Goal: Transaction & Acquisition: Purchase product/service

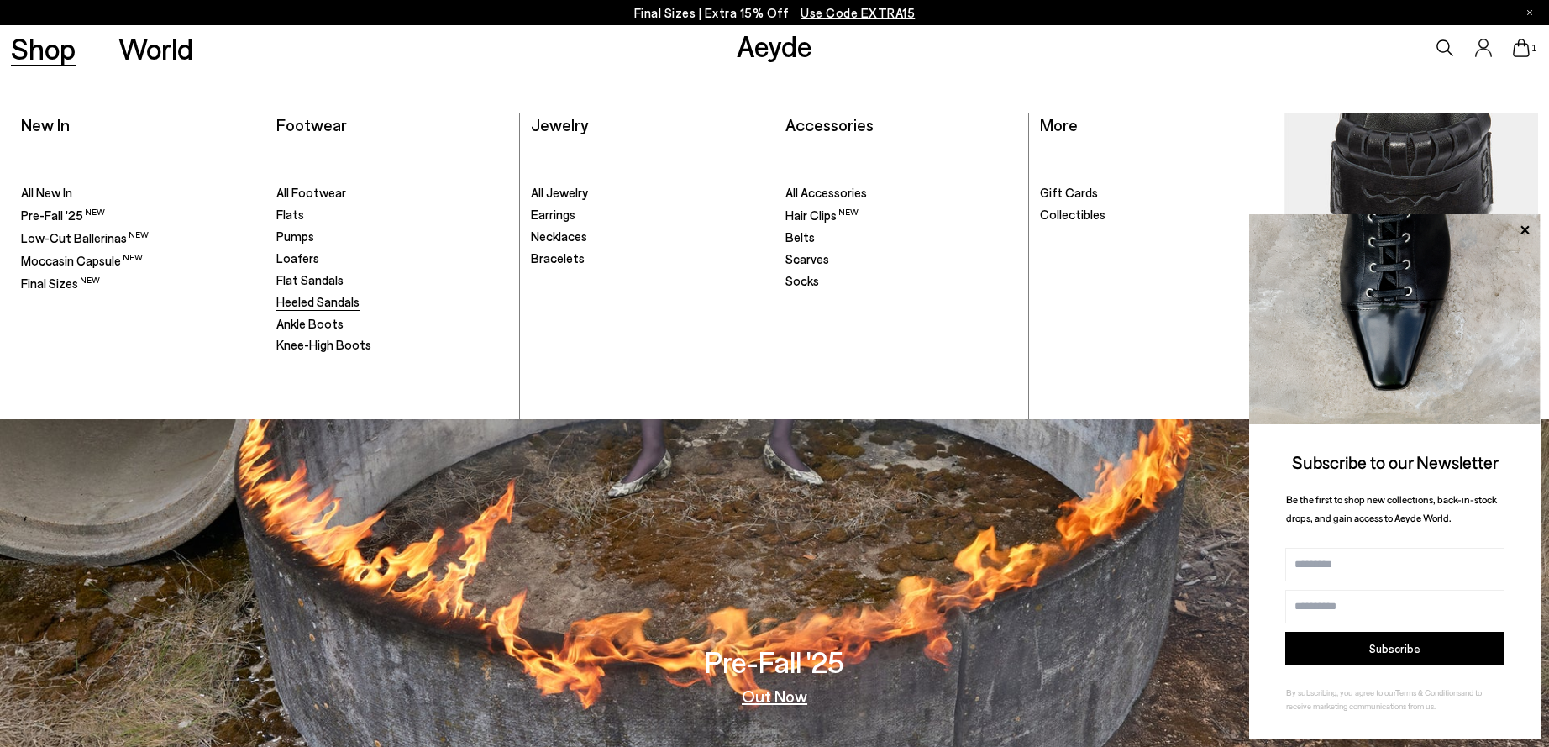
click at [293, 305] on span "Heeled Sandals" at bounding box center [317, 301] width 83 height 15
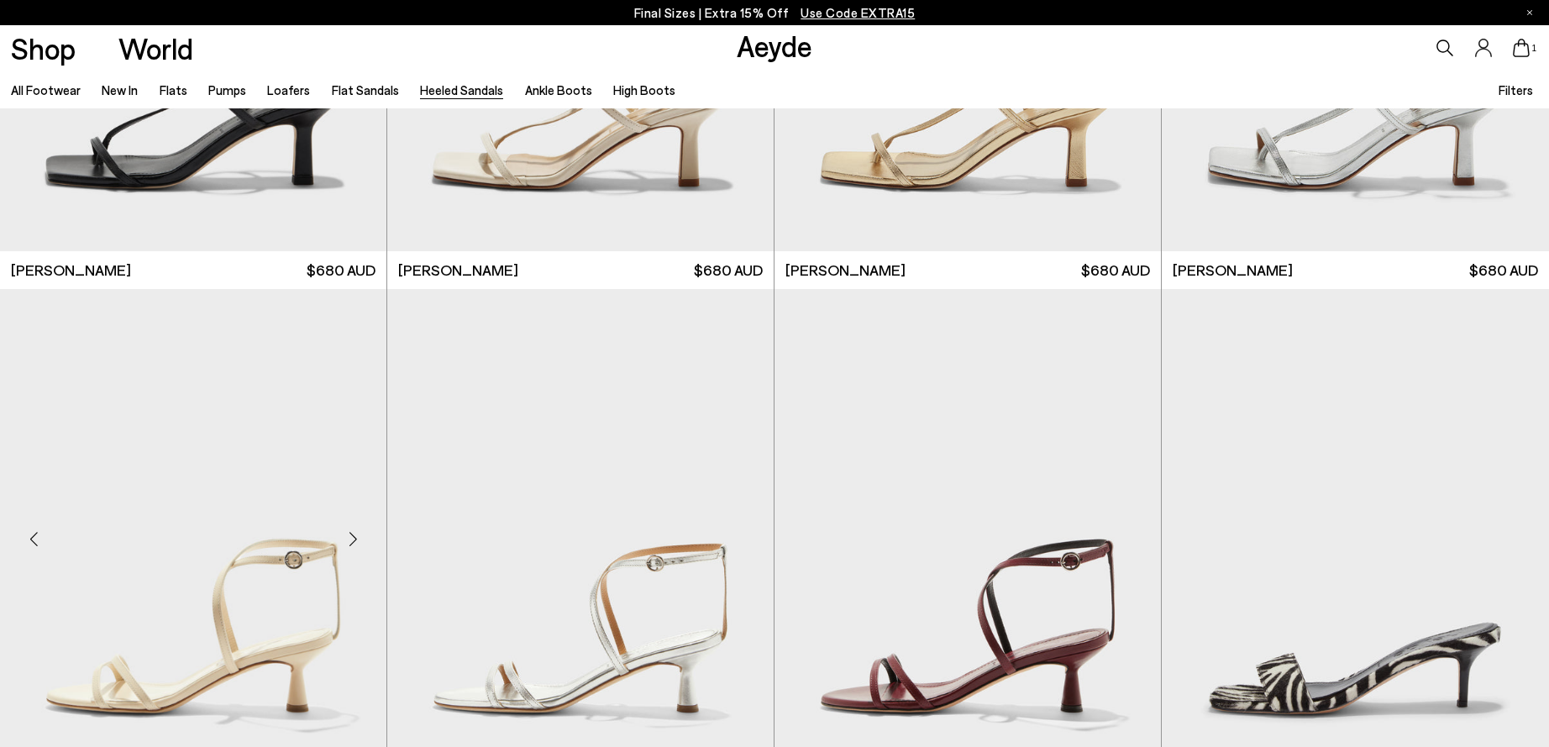
scroll to position [2688, 0]
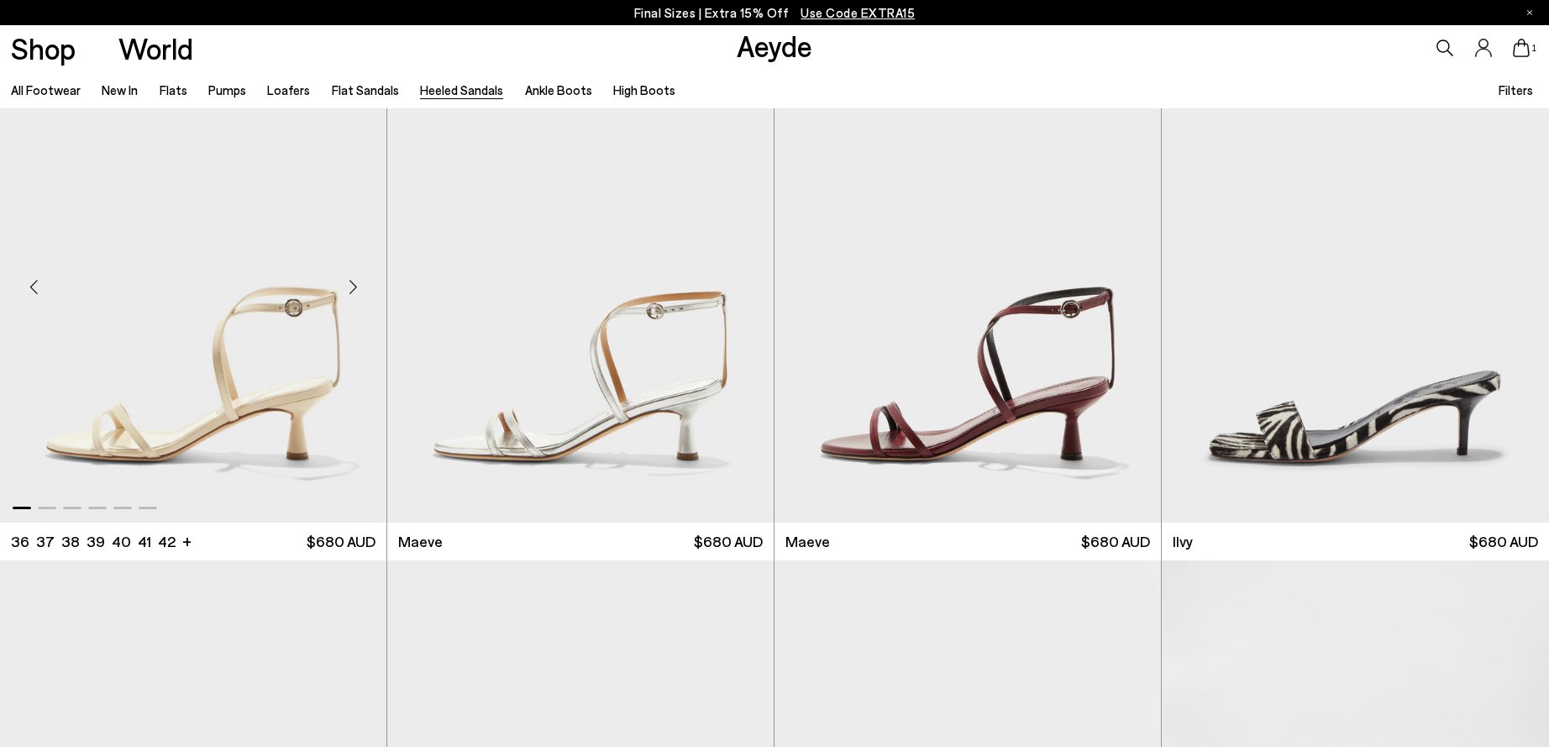
click at [208, 354] on img "1 / 6" at bounding box center [193, 280] width 386 height 486
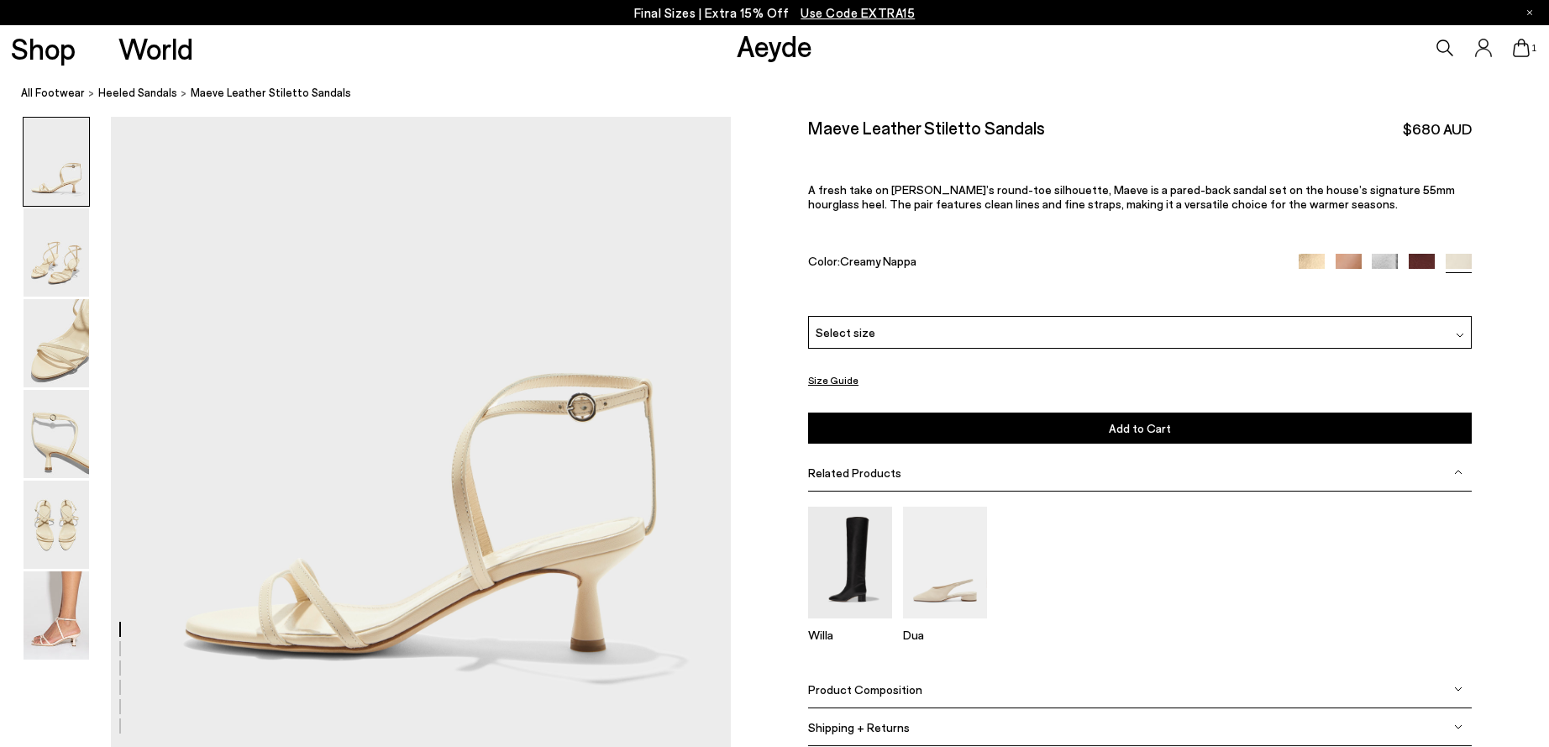
click at [875, 335] on div "Select size" at bounding box center [1140, 332] width 664 height 33
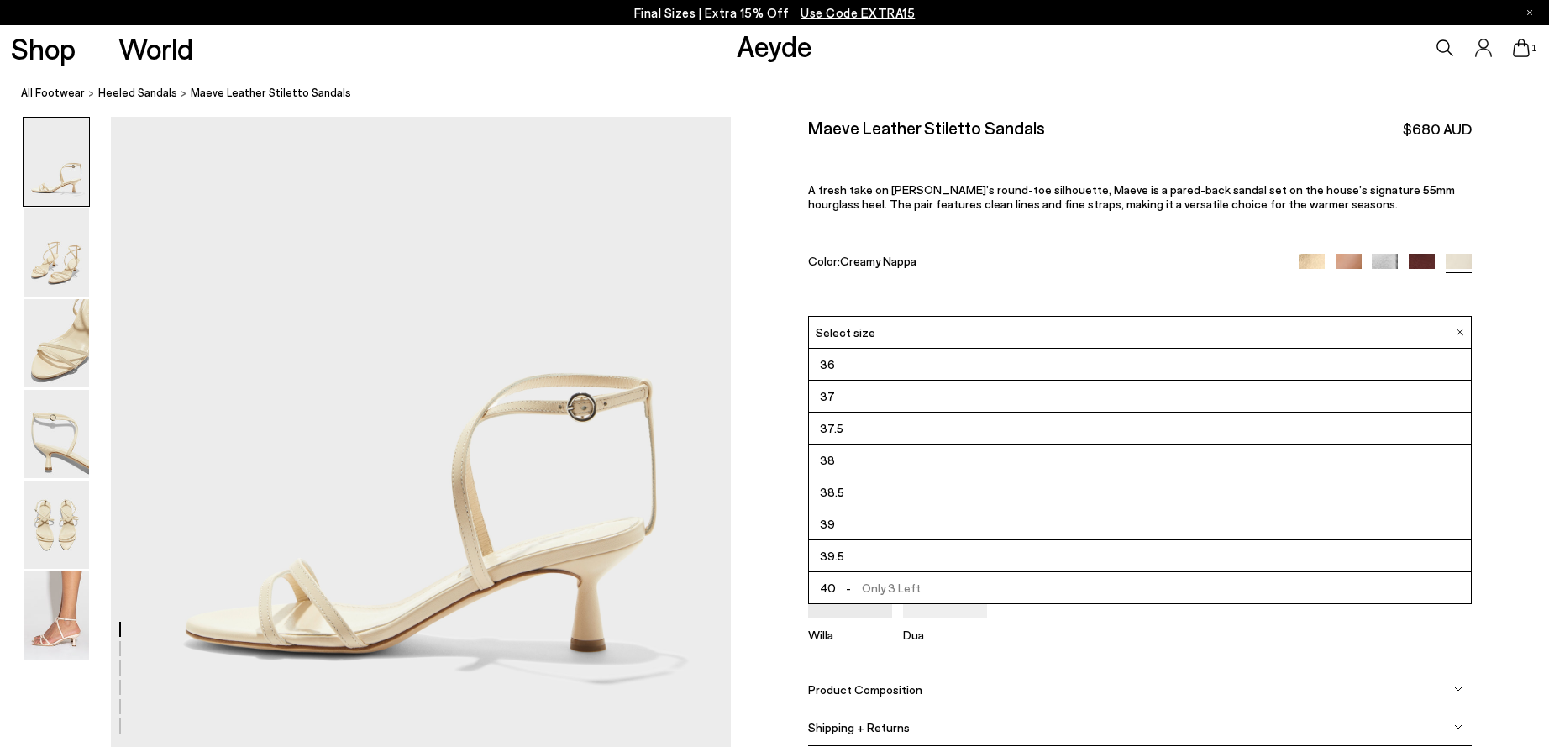
click at [858, 402] on li "37" at bounding box center [1140, 397] width 662 height 32
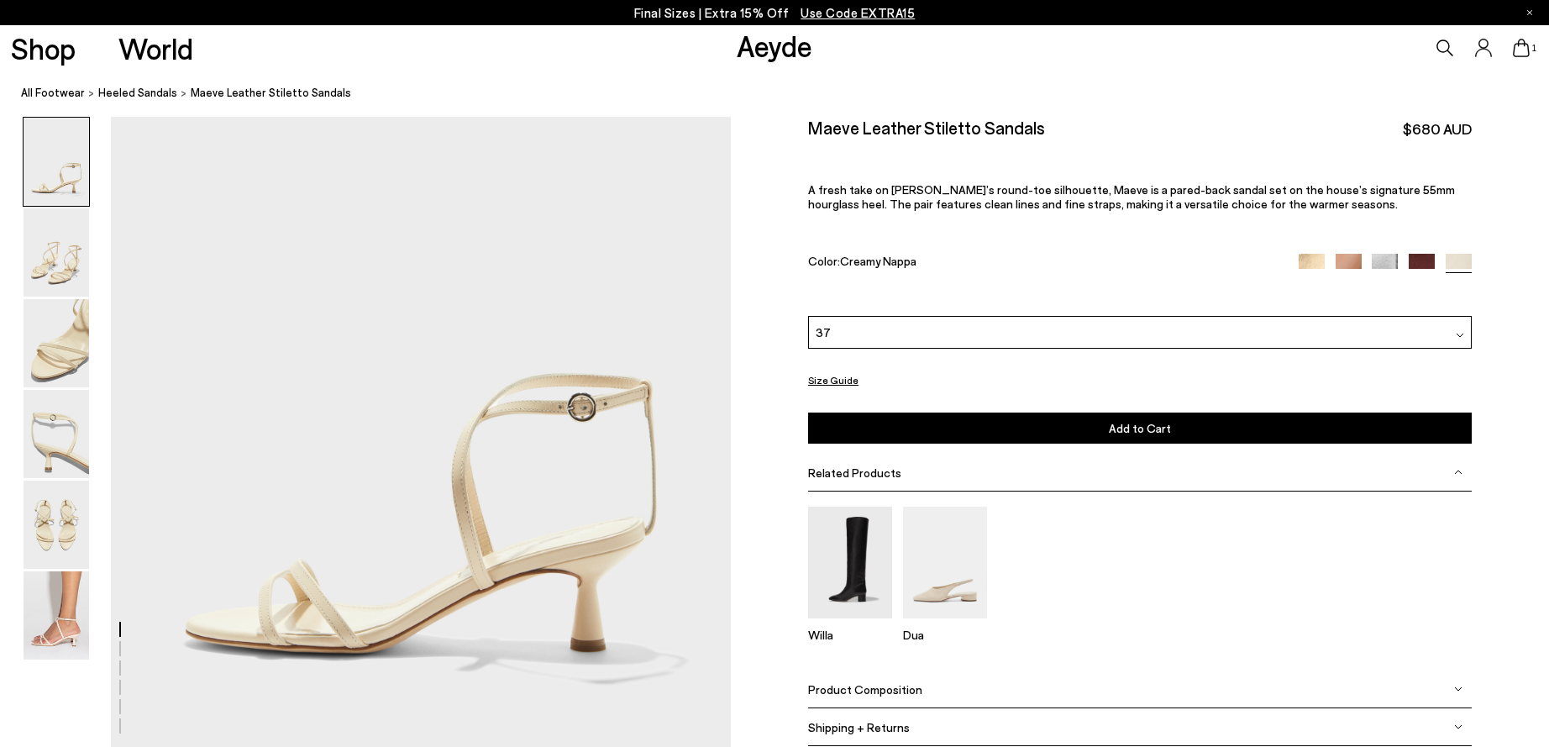
click at [1516, 48] on icon at bounding box center [1521, 48] width 17 height 18
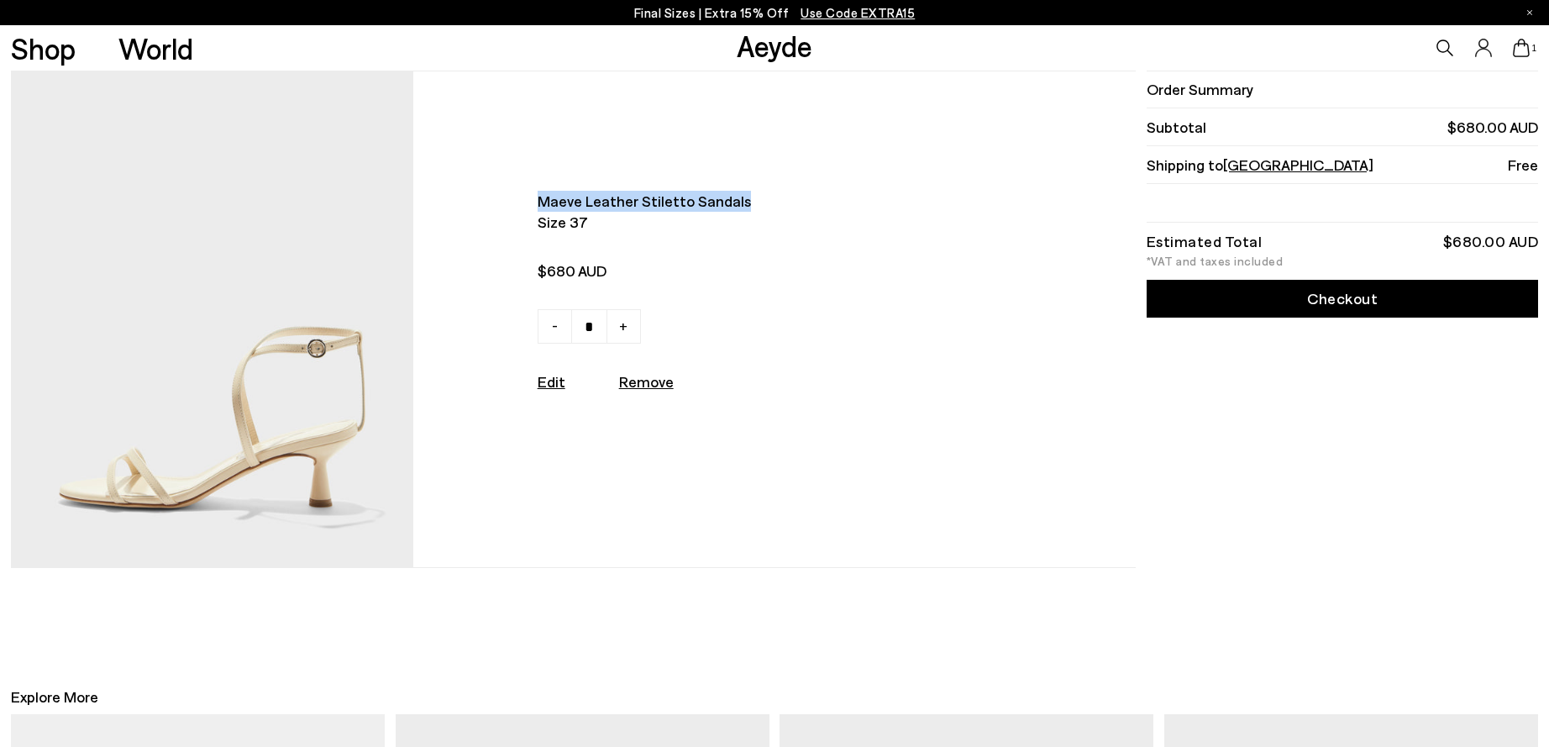
drag, startPoint x: 743, startPoint y: 206, endPoint x: 542, endPoint y: 208, distance: 201.6
click at [541, 208] on span "Maeve leather stiletto sandals" at bounding box center [757, 201] width 439 height 21
drag, startPoint x: 542, startPoint y: 208, endPoint x: 557, endPoint y: 201, distance: 16.9
copy span "Maeve leather stiletto sandals"
click at [302, 385] on img at bounding box center [212, 319] width 402 height 496
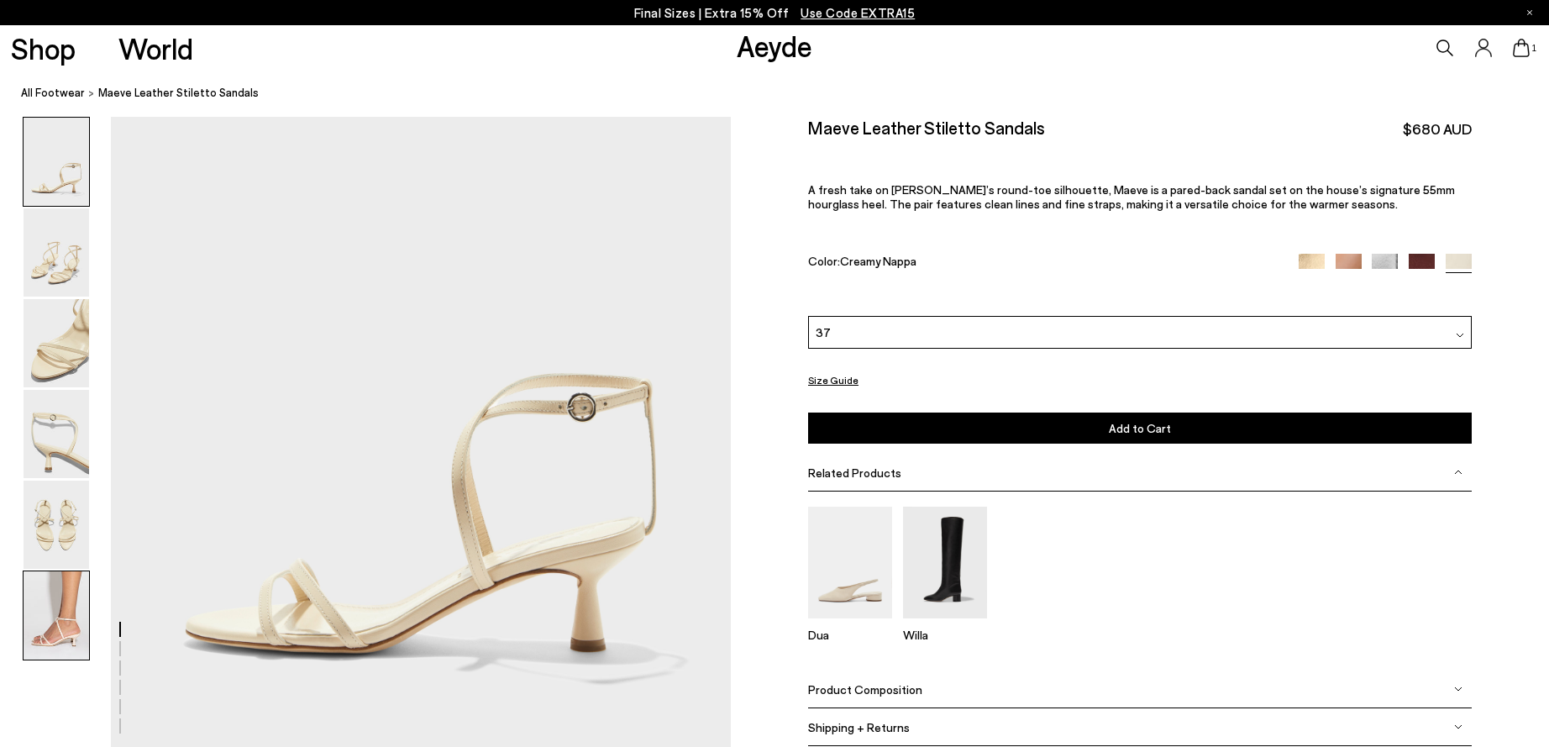
click at [73, 602] on img at bounding box center [57, 615] width 66 height 88
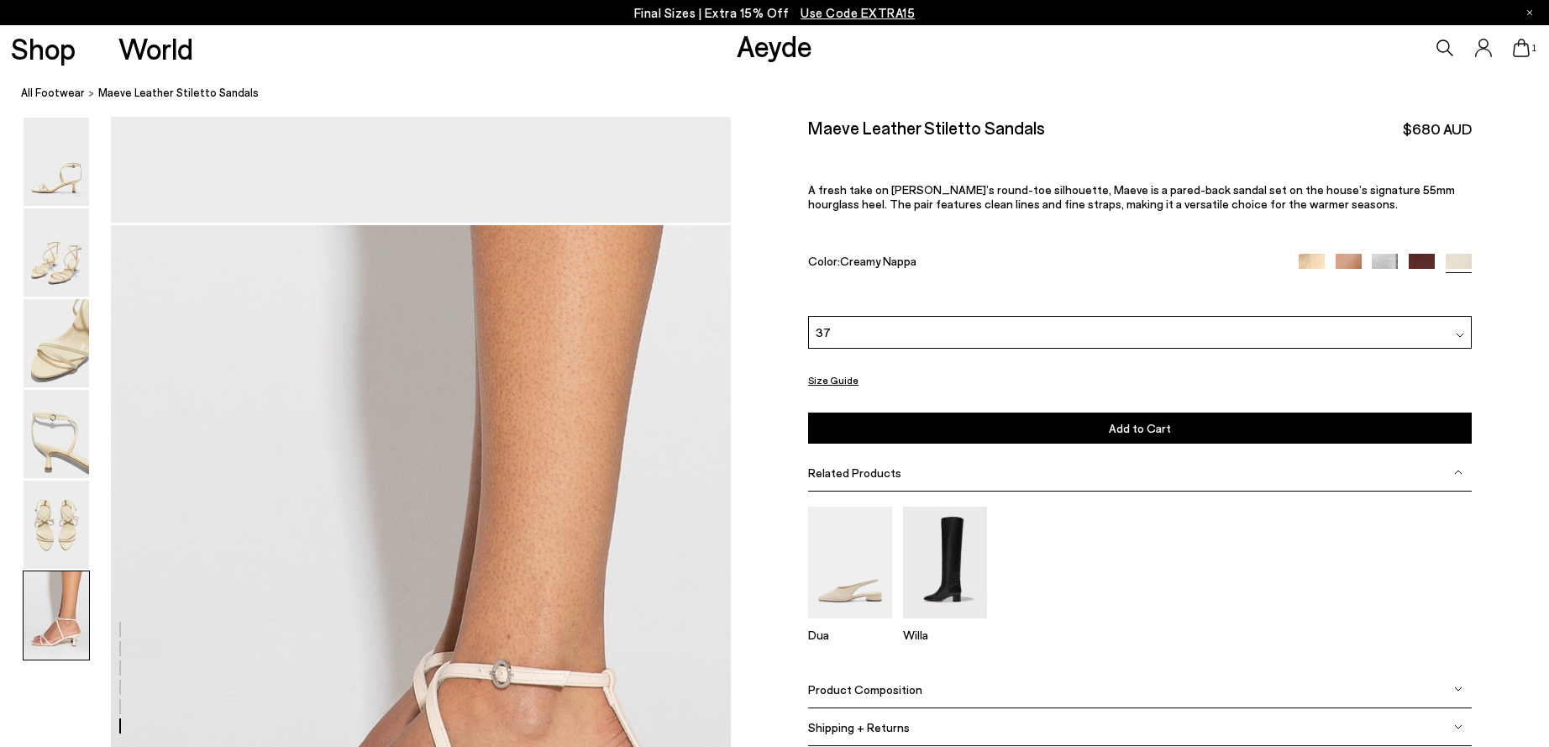
scroll to position [4065, 0]
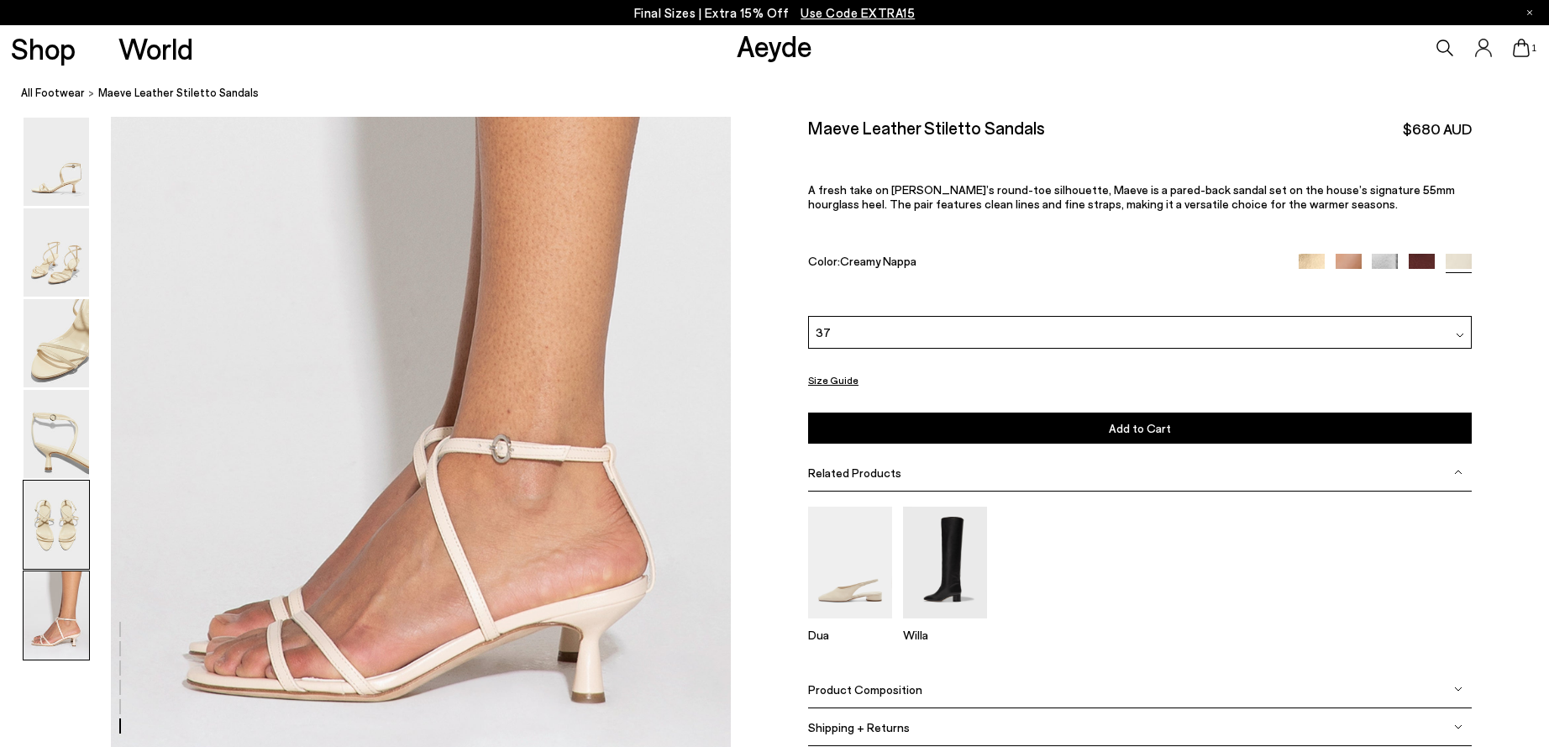
click at [45, 514] on img at bounding box center [57, 525] width 66 height 88
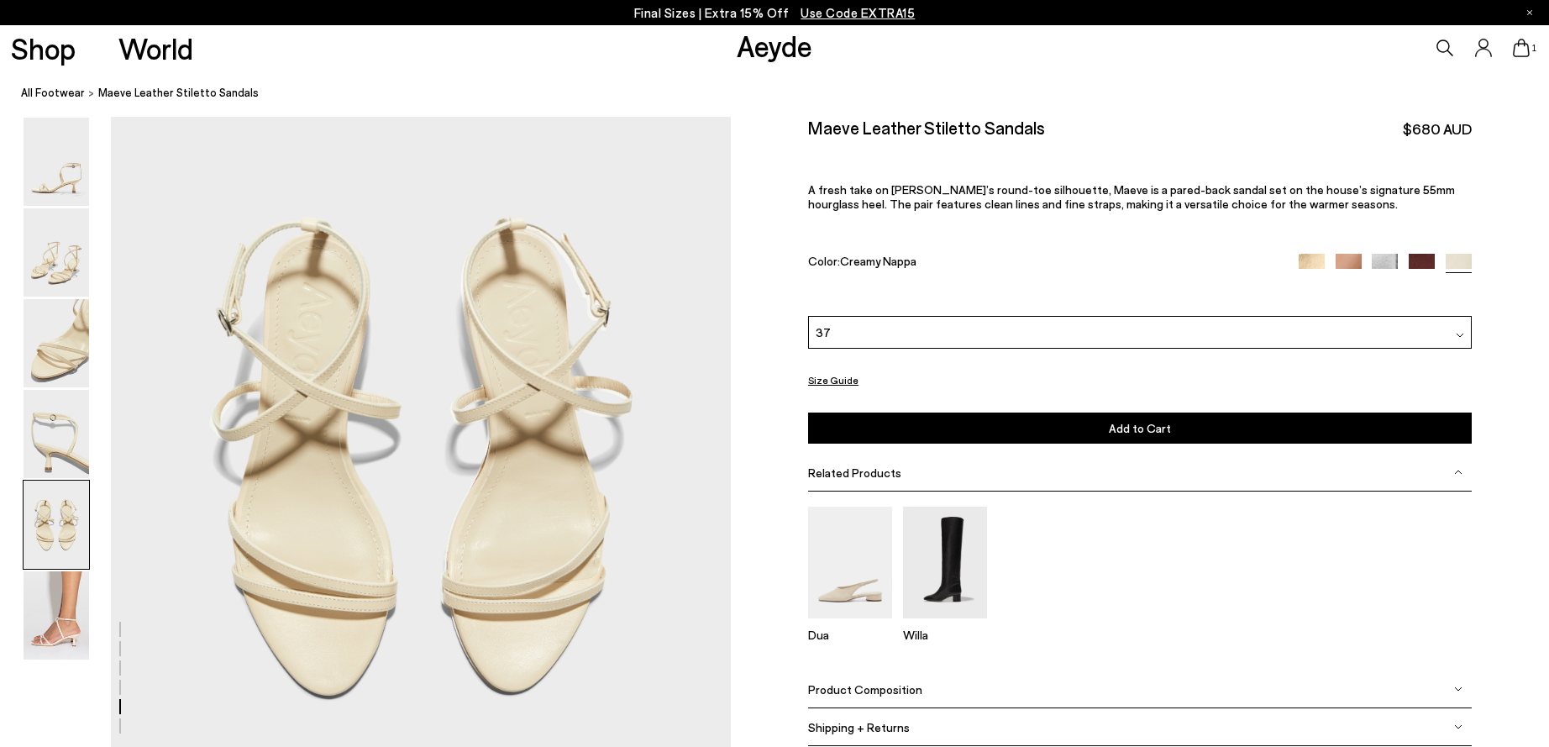
scroll to position [3121, 0]
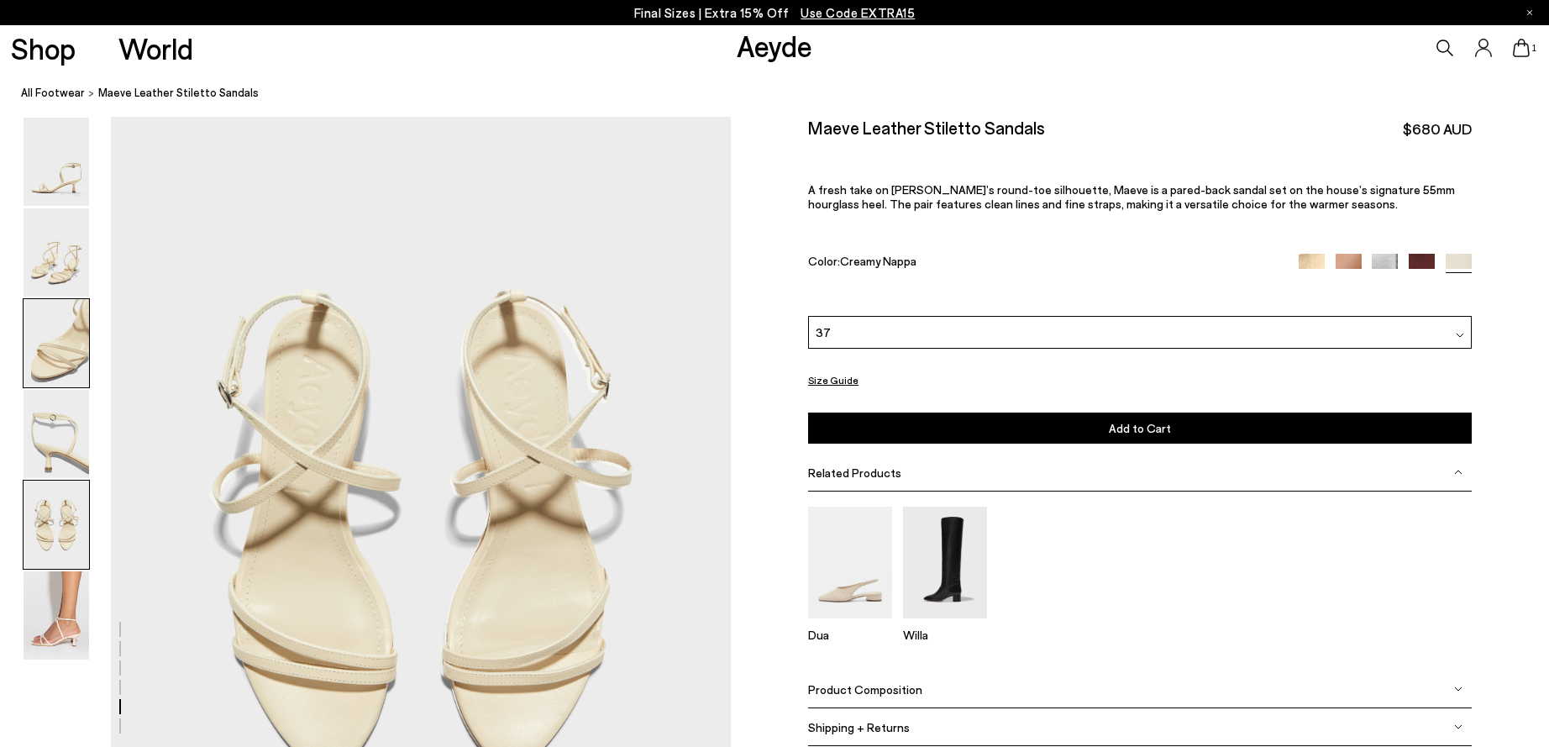
click at [52, 350] on img at bounding box center [57, 343] width 66 height 88
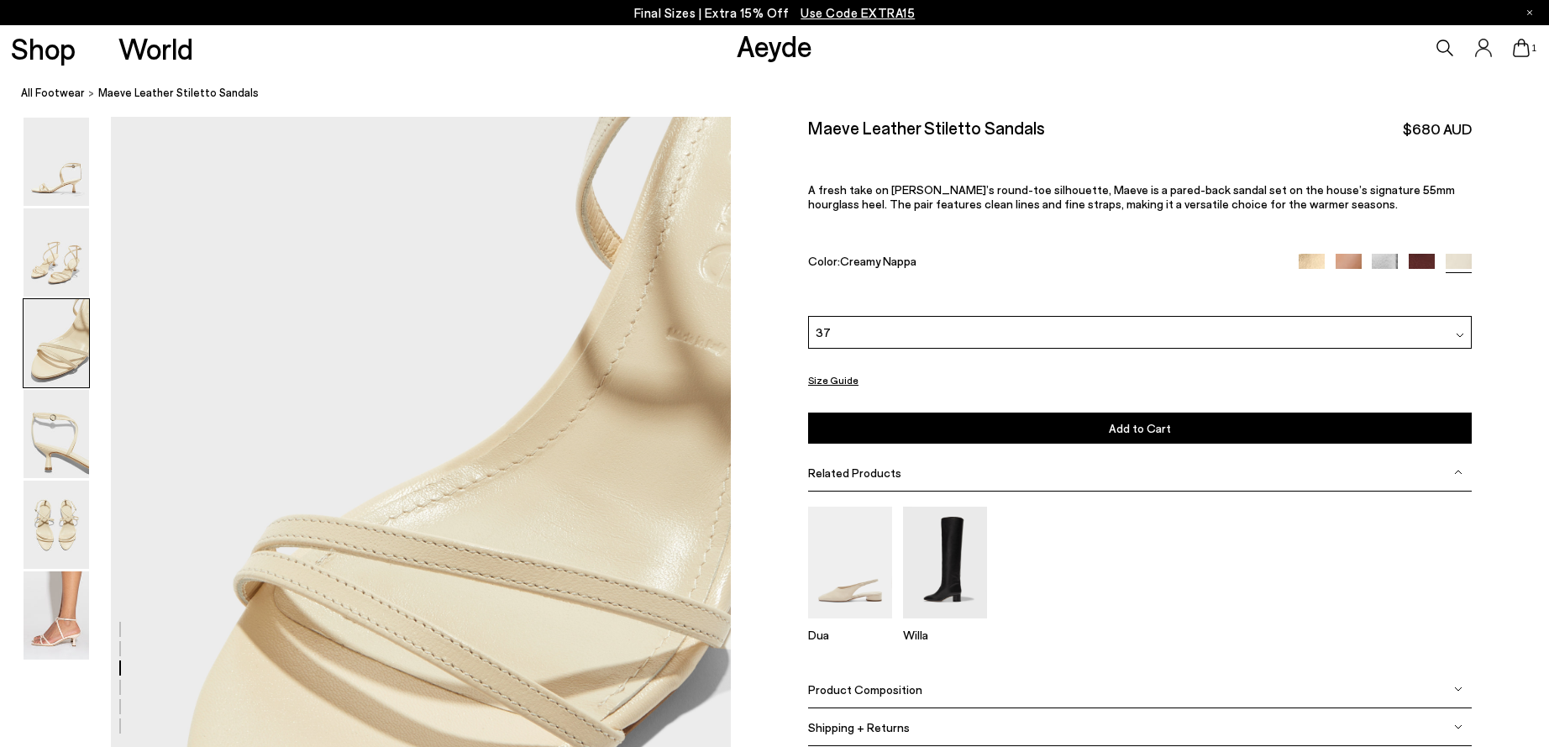
scroll to position [1463, 0]
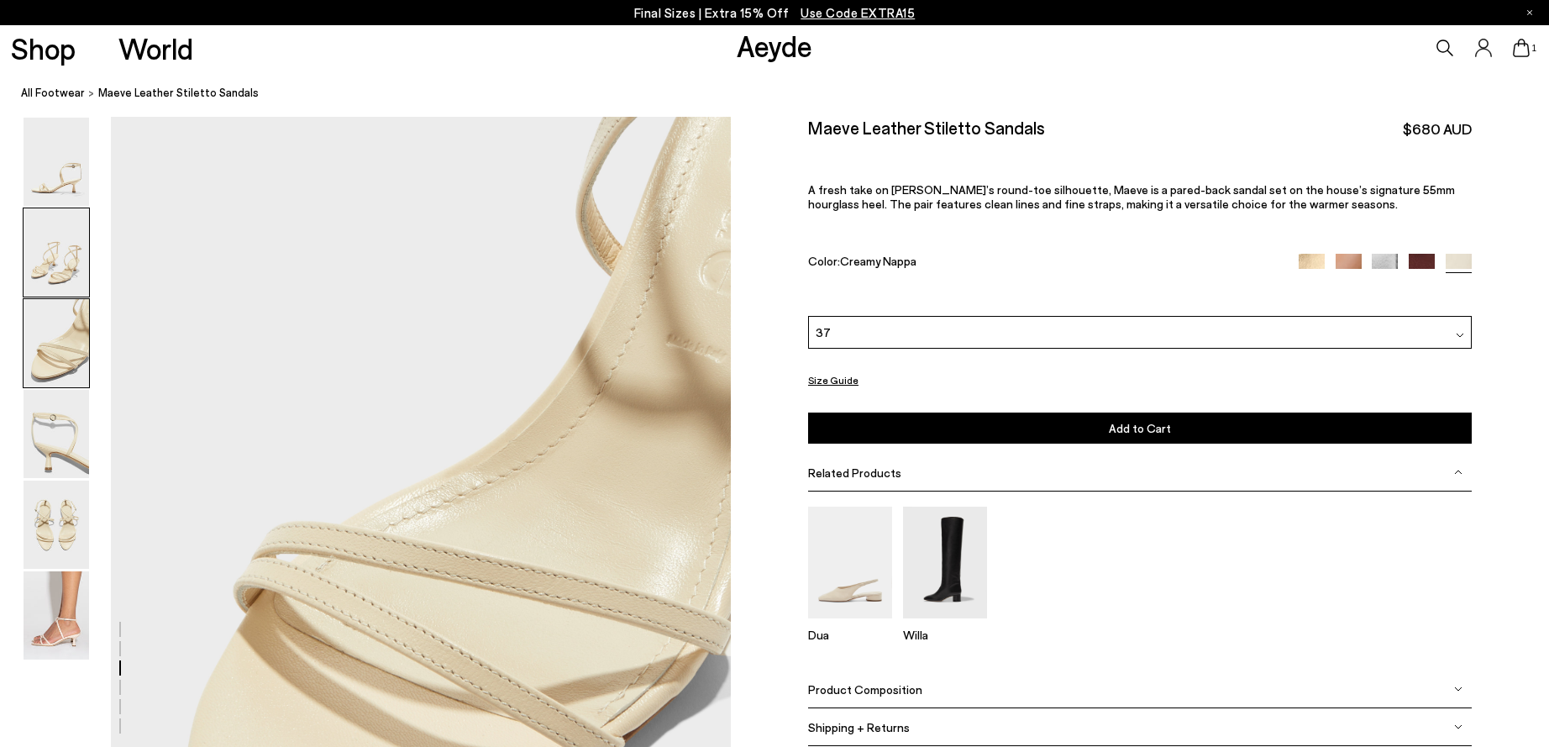
click at [35, 265] on img at bounding box center [57, 252] width 66 height 88
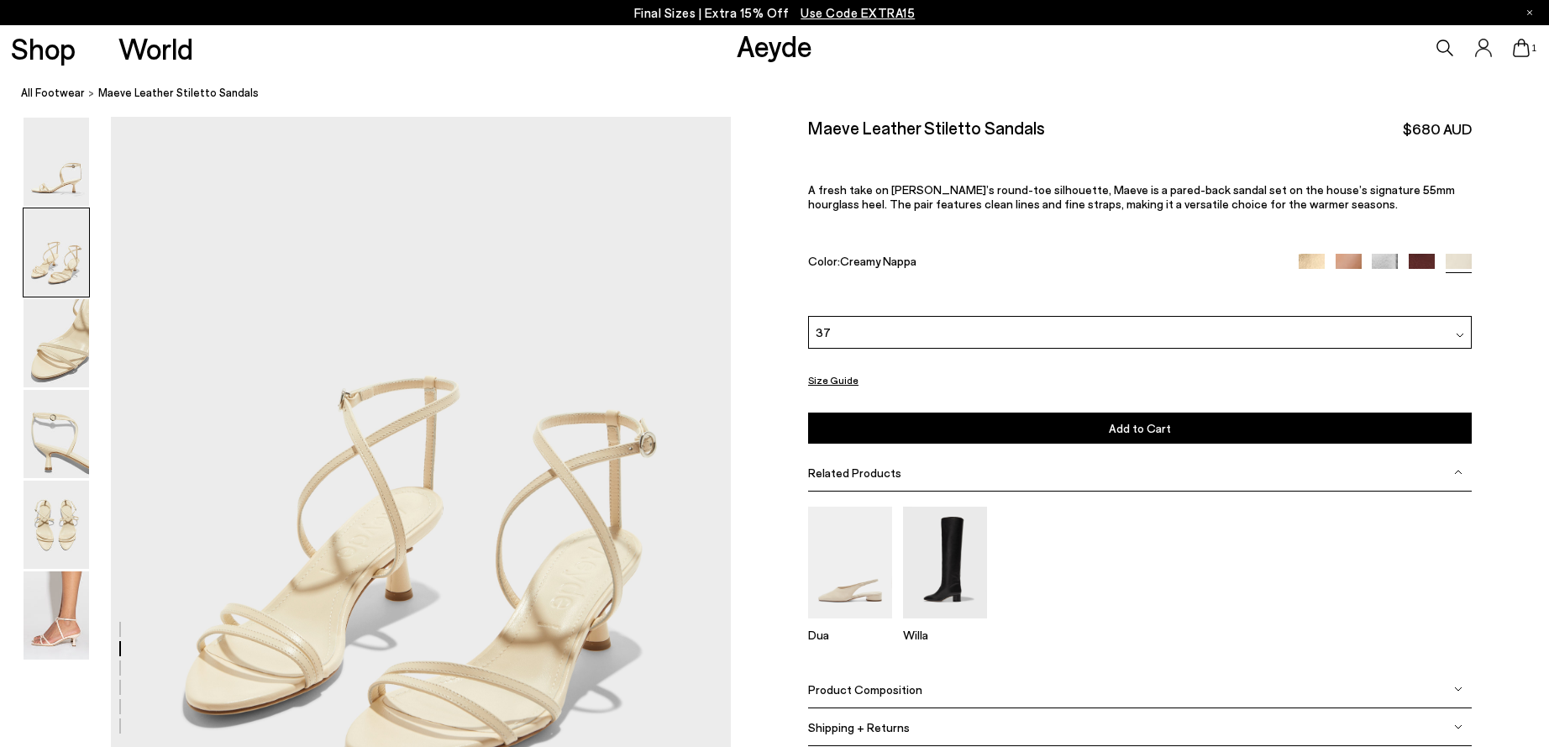
scroll to position [634, 0]
